Goal: Information Seeking & Learning: Find specific fact

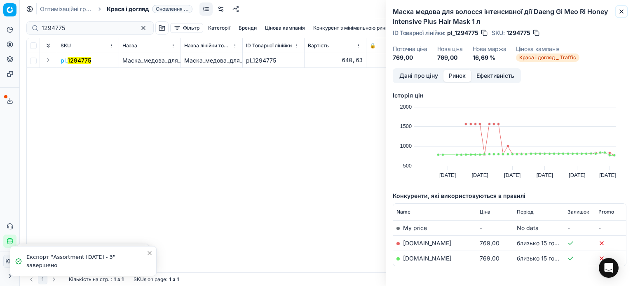
click at [619, 14] on icon "button" at bounding box center [621, 11] width 7 height 7
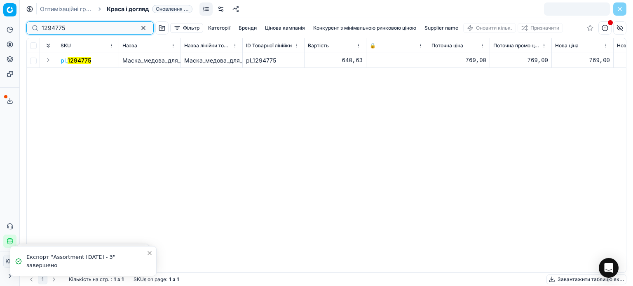
drag, startPoint x: 50, startPoint y: 30, endPoint x: 9, endPoint y: 23, distance: 42.1
click at [9, 23] on div "Pricing platform Аналітика Цінова оптимізація Асортимент продукції Шаблони Серв…" at bounding box center [316, 143] width 633 height 286
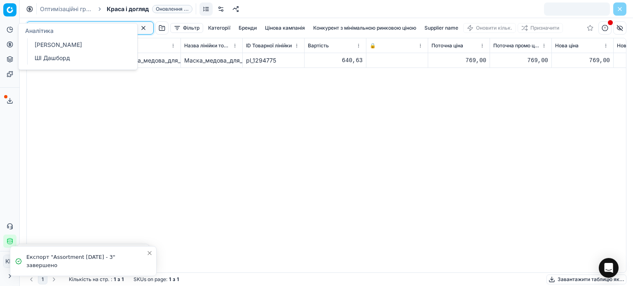
paste input "511707"
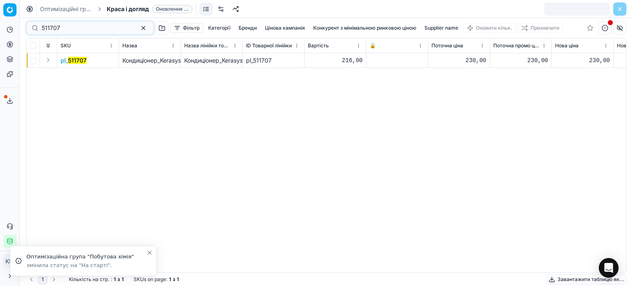
click at [86, 62] on mark "511707" at bounding box center [77, 60] width 19 height 7
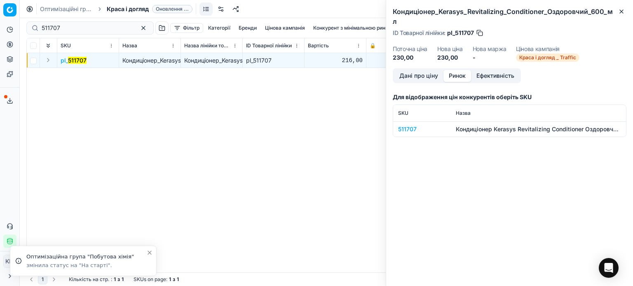
click at [464, 70] on button "Ринок" at bounding box center [457, 76] width 28 height 12
click at [409, 125] on div "511707" at bounding box center [422, 129] width 48 height 8
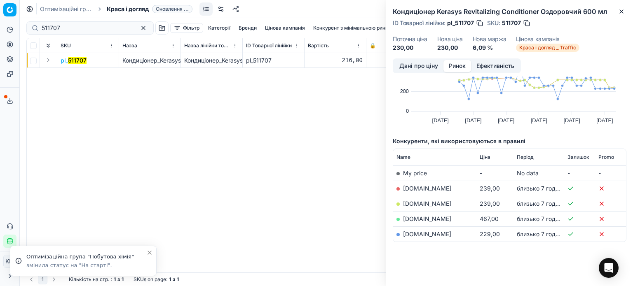
scroll to position [49, 0]
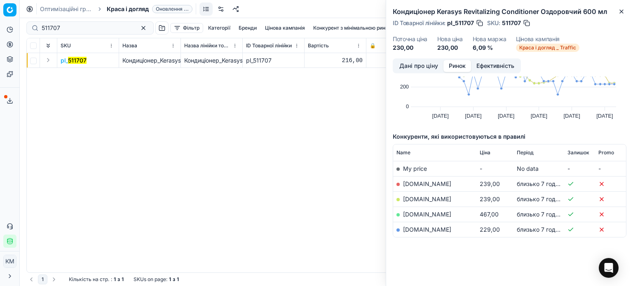
click at [414, 232] on link "[DOMAIN_NAME]" at bounding box center [427, 229] width 48 height 7
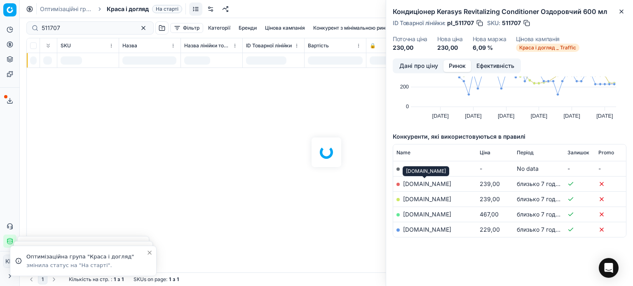
click at [440, 183] on link "[DOMAIN_NAME]" at bounding box center [427, 183] width 48 height 7
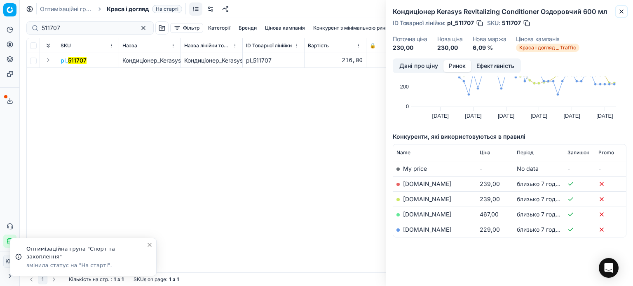
click at [621, 13] on icon "button" at bounding box center [621, 11] width 7 height 7
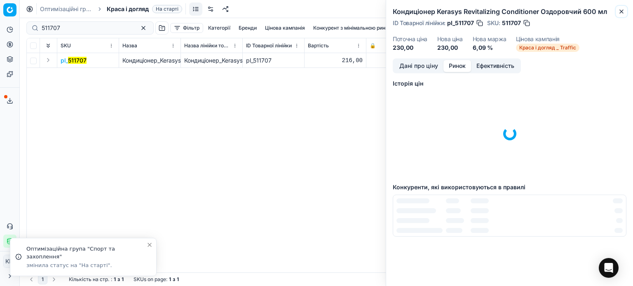
scroll to position [2, 0]
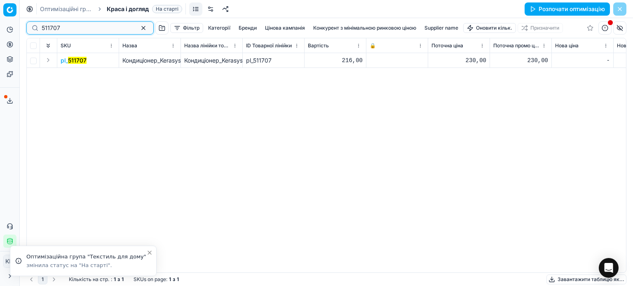
drag, startPoint x: 88, startPoint y: 28, endPoint x: 2, endPoint y: 27, distance: 85.7
click at [2, 27] on div "Pricing platform Аналітика Цінова оптимізація Асортимент продукції Шаблони Серв…" at bounding box center [316, 143] width 633 height 286
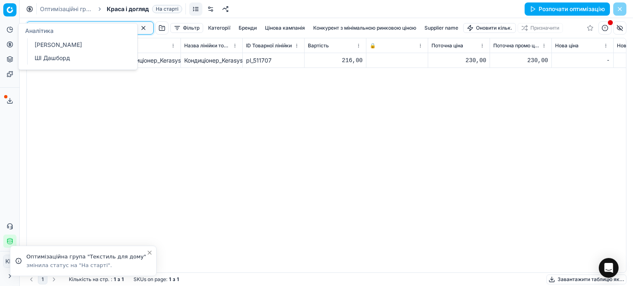
paste input "511709"
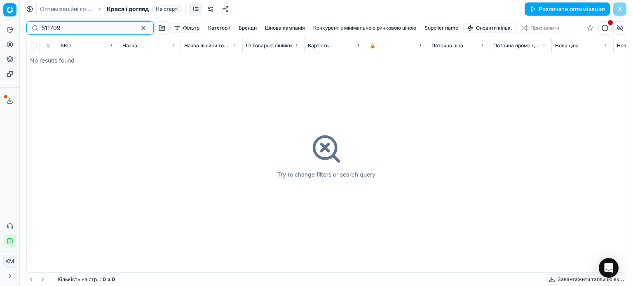
click at [43, 32] on input "511709" at bounding box center [87, 28] width 90 height 8
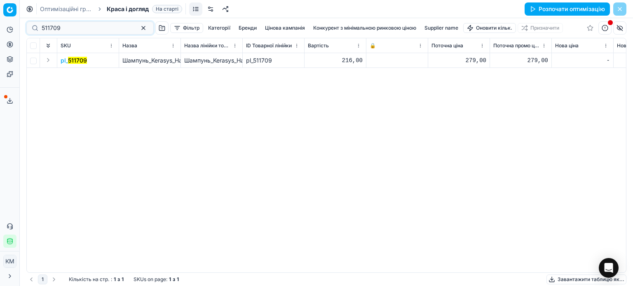
click at [79, 62] on mark "511709" at bounding box center [77, 60] width 19 height 7
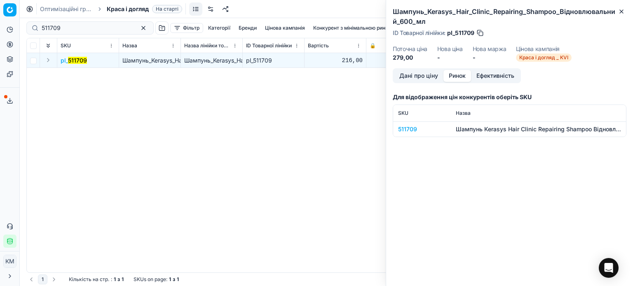
click at [458, 74] on button "Ринок" at bounding box center [457, 76] width 28 height 12
click at [410, 131] on div "511709" at bounding box center [422, 129] width 48 height 8
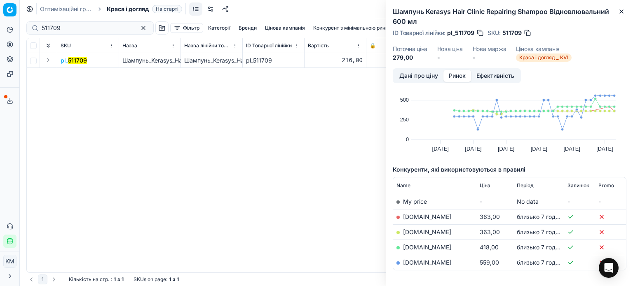
scroll to position [41, 0]
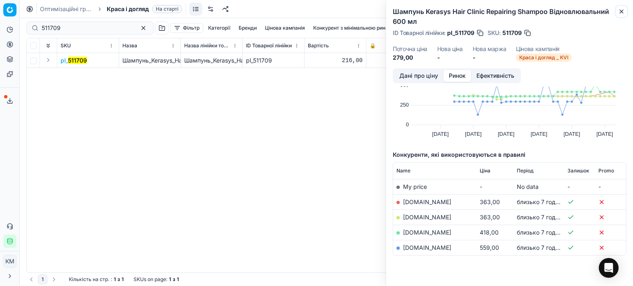
click at [621, 12] on icon "button" at bounding box center [620, 11] width 3 height 3
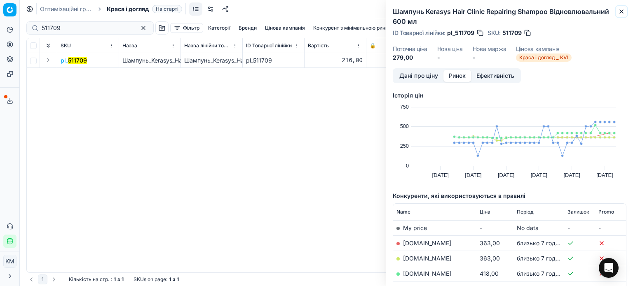
scroll to position [0, 0]
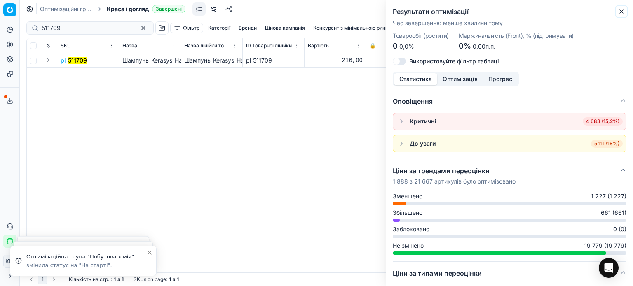
click at [617, 14] on button "Close" at bounding box center [621, 12] width 10 height 10
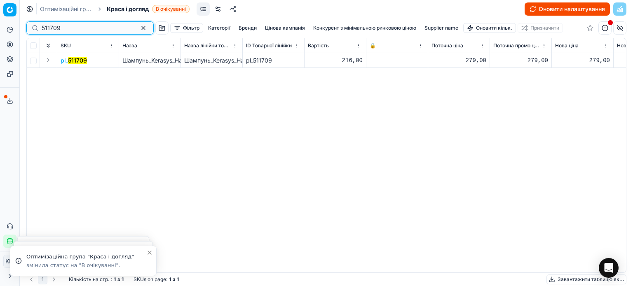
drag, startPoint x: 69, startPoint y: 28, endPoint x: 0, endPoint y: 19, distance: 69.8
click at [0, 19] on div "Pricing platform Аналітика Цінова оптимізація Асортимент продукції Шаблони Серв…" at bounding box center [316, 143] width 633 height 286
paste input "461300"
type input "461300"
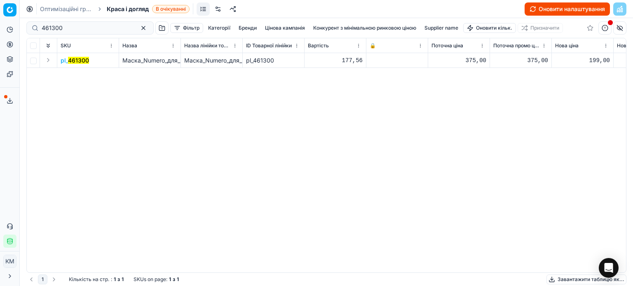
click at [72, 62] on mark "461300" at bounding box center [78, 60] width 21 height 7
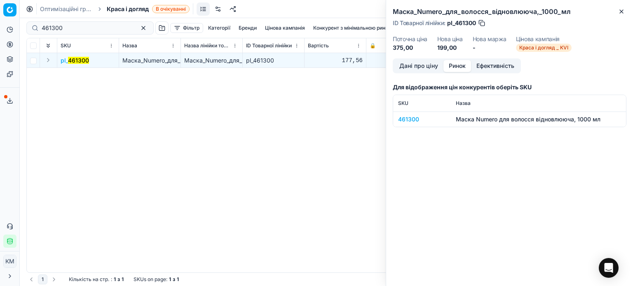
click at [460, 67] on button "Ринок" at bounding box center [457, 66] width 28 height 12
click at [411, 120] on div "461300" at bounding box center [422, 119] width 48 height 8
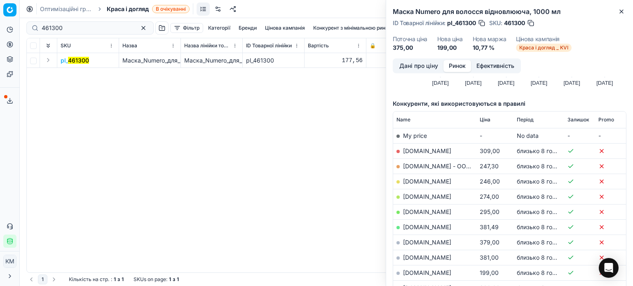
scroll to position [124, 0]
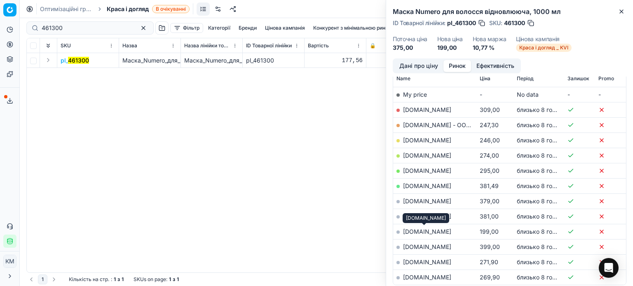
click at [439, 231] on link "[DOMAIN_NAME]" at bounding box center [427, 231] width 48 height 7
